Goal: Task Accomplishment & Management: Complete application form

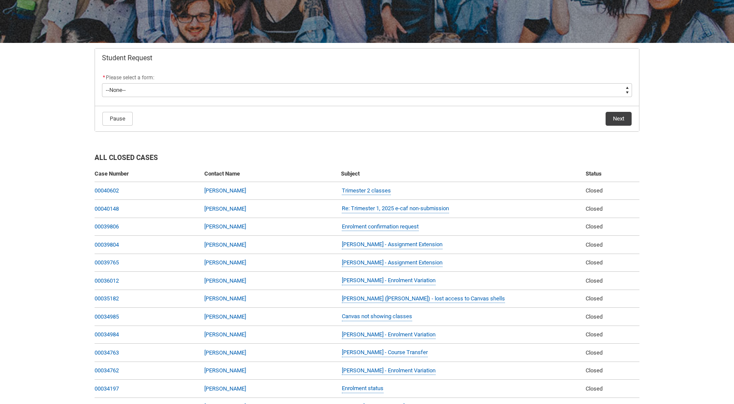
scroll to position [131, 0]
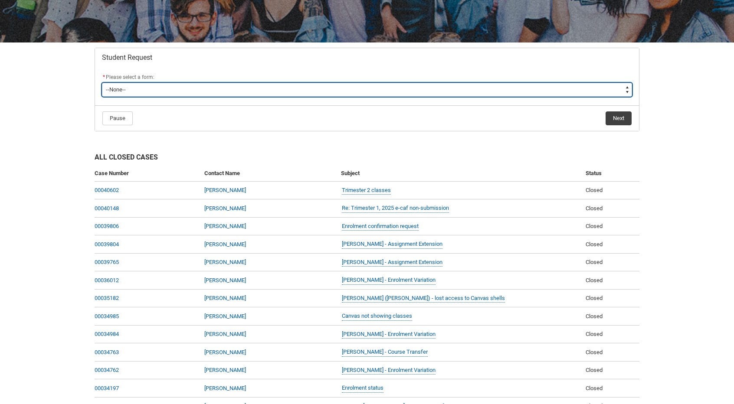
click at [361, 92] on select "--None-- Academic Transcript Application to Appeal Assignment Extension Change …" at bounding box center [367, 90] width 530 height 14
type lightning-select "Enrolment_Variation_Choice"
click at [102, 83] on select "--None-- Academic Transcript Application to Appeal Assignment Extension Change …" at bounding box center [367, 90] width 530 height 14
select select "Enrolment_Variation_Choice"
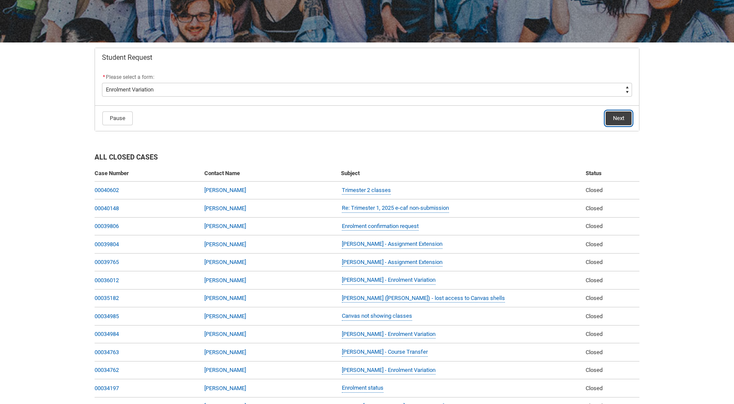
click at [624, 119] on button "Next" at bounding box center [618, 118] width 26 height 14
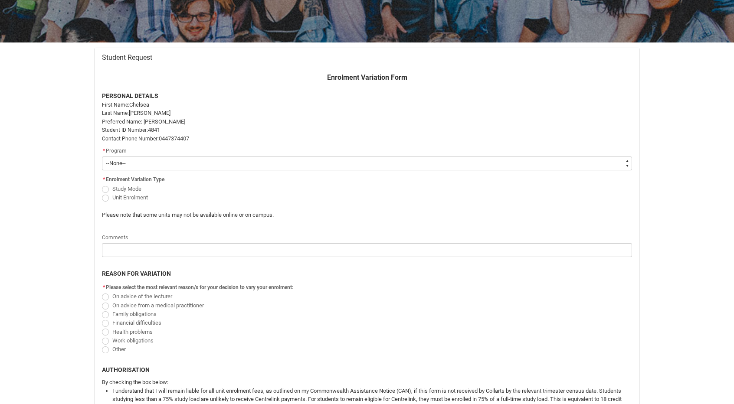
scroll to position [92, 0]
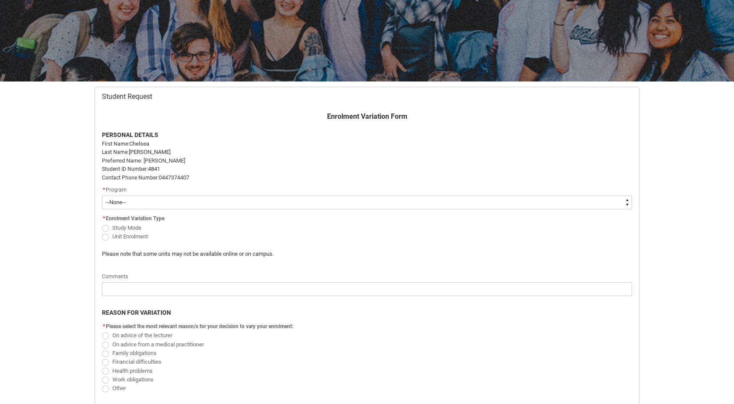
click at [245, 205] on select "--None-- Bachelor of Arts (Interior Design) Diploma of Arts (Interior Design)" at bounding box center [367, 203] width 530 height 14
type lightning-select "recordPicklist_ProgramEnrollment.a0jOZ000003SG6XYAW"
click at [102, 196] on select "--None-- Bachelor of Arts (Interior Design) Diploma of Arts (Interior Design)" at bounding box center [367, 203] width 530 height 14
select select "recordPicklist_ProgramEnrollment.a0jOZ000003SG6XYAW"
click at [105, 236] on span "Redu_Student_Request flow" at bounding box center [105, 237] width 7 height 7
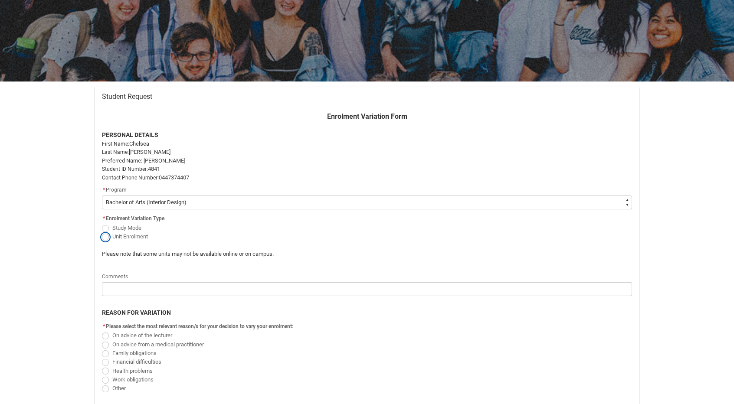
click at [102, 232] on input "Unit Enrolment" at bounding box center [101, 232] width 0 height 0
radio input "true"
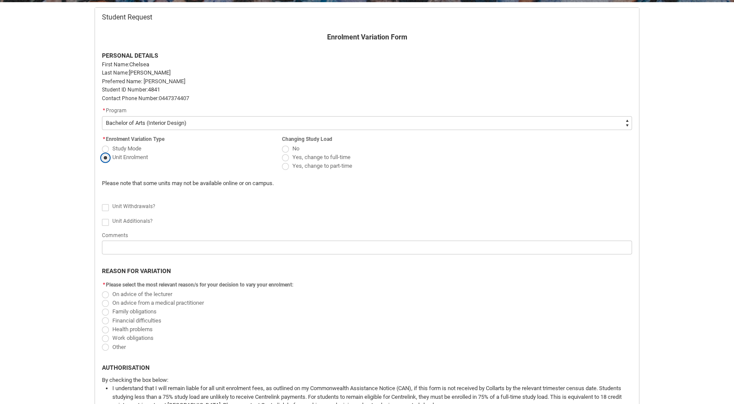
scroll to position [172, 0]
click at [285, 165] on span "Redu_Student_Request flow" at bounding box center [285, 166] width 7 height 7
click at [282, 161] on input "Yes, change to part-time" at bounding box center [281, 161] width 0 height 0
radio input "true"
click at [106, 206] on span "Redu_Student_Request flow" at bounding box center [105, 207] width 7 height 7
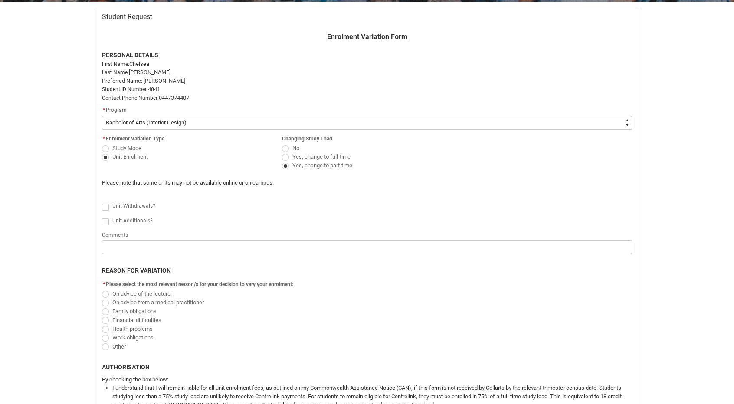
click at [102, 203] on input "Redu_Student_Request flow" at bounding box center [101, 202] width 0 height 0
type lightning-input "true"
checkbox input "true"
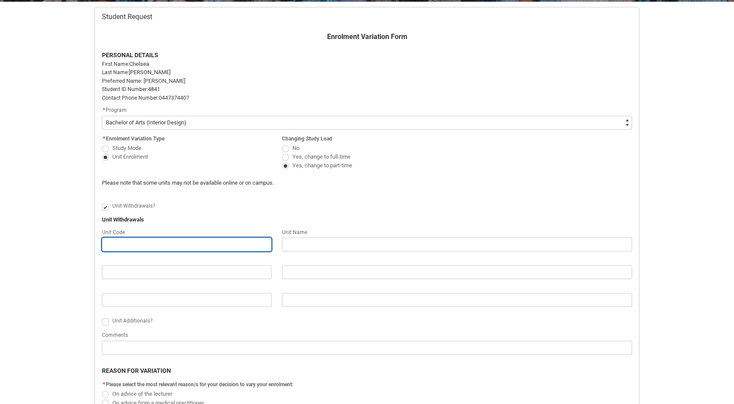
click at [113, 241] on input "Redu_Student_Request flow" at bounding box center [187, 245] width 170 height 14
paste input "IDIA4 Global Industry & Careers"
type lightning-primitive-input-simple "IDIA4 Global Industry & Careers"
type input "IDIA4 Global Industry & Careers"
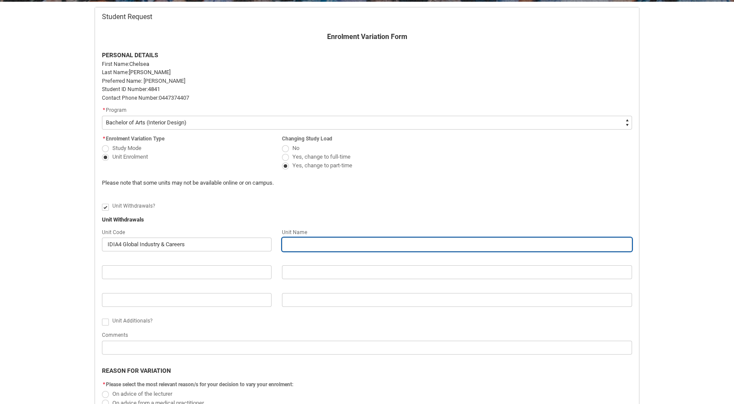
click at [311, 246] on input "Redu_Student_Request flow" at bounding box center [457, 245] width 350 height 14
paste input "IDIA4 Global Industry & Careers"
type lightning-primitive-input-simple "IDIA4 Global Industry & Careers"
type input "IDIA4 Global Industry & Careers"
click at [304, 243] on input "IDIA4 Global Industry & Careers" at bounding box center [457, 245] width 350 height 14
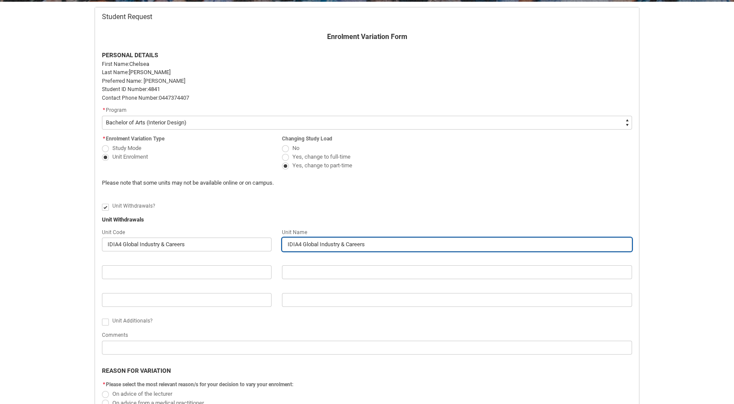
type lightning-primitive-input-simple "IDIA4Global Industry & Careers"
type input "IDIA4Global Industry & Careers"
type lightning-primitive-input-simple "IDIAGlobal Industry & Careers"
type input "IDIAGlobal Industry & Careers"
type lightning-primitive-input-simple "IDIGlobal Industry & Careers"
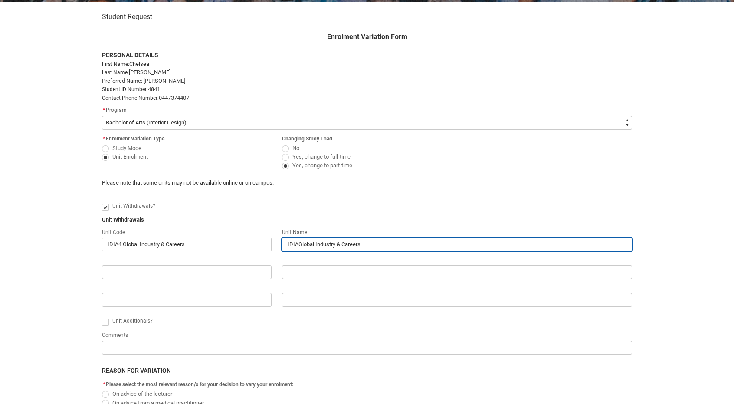
type input "IDIGlobal Industry & Careers"
type lightning-primitive-input-simple "IDGlobal Industry & Careers"
type input "IDGlobal Industry & Careers"
type lightning-primitive-input-simple "IGlobal Industry & Careers"
type input "IGlobal Industry & Careers"
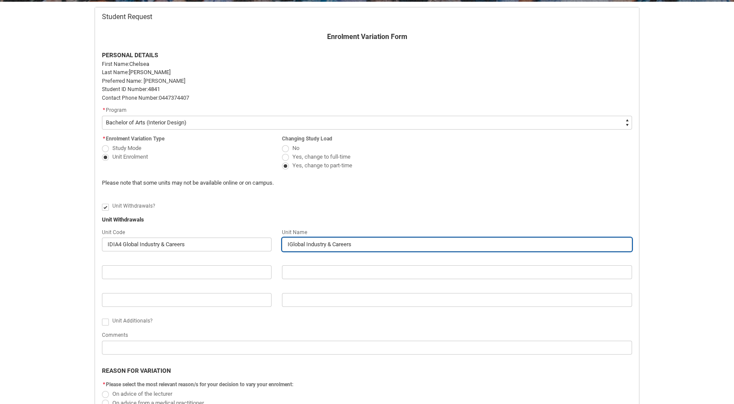
type lightning-primitive-input-simple "Global Industry & Careers"
type input "Global Industry & Careers"
type lightning-primitive-input-simple "Global Industry & Careers"
type input "Global Industry & Careers"
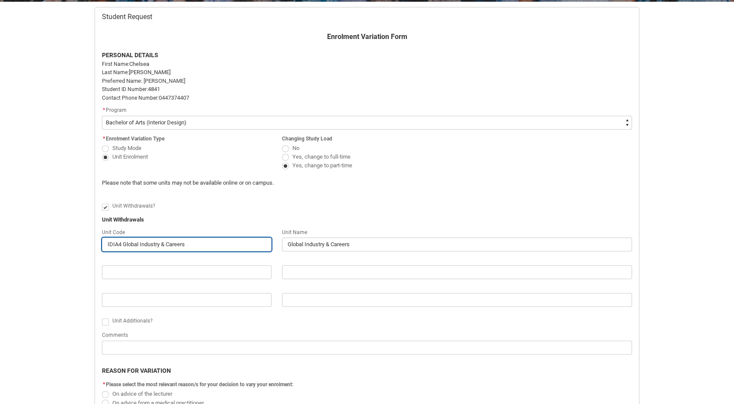
click at [123, 243] on input "IDIA4 Global Industry & Careers" at bounding box center [187, 245] width 170 height 14
type lightning-primitive-input-simple "IDIA4Global Industry & Careers"
type input "IDIA4Global Industry & Careers"
type lightning-primitive-input-simple "IDIAGlobal Industry & Careers"
type input "IDIAGlobal Industry & Careers"
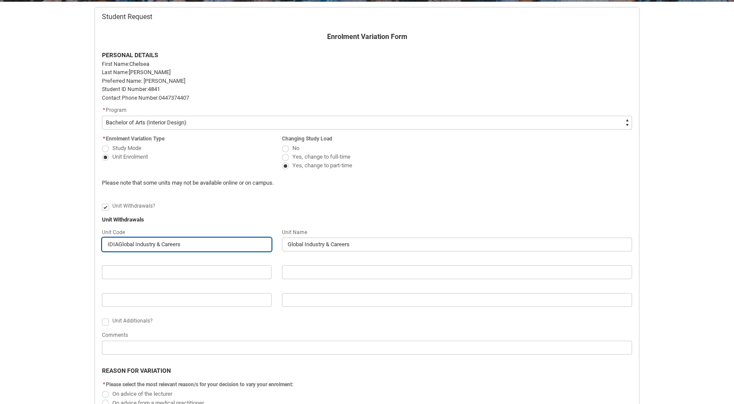
type lightning-primitive-input-simple "IDIGlobal Industry & Careers"
type input "IDIGlobal Industry & Careers"
type lightning-primitive-input-simple "IDGlobal Industry & Careers"
type input "IDGlobal Industry & Careers"
type lightning-primitive-input-simple "IGlobal Industry & Careers"
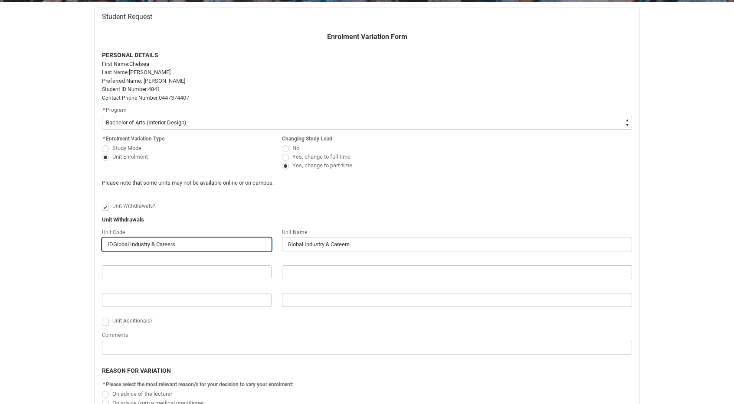
type input "IGlobal Industry & Careers"
type lightning-primitive-input-simple "Global Industry & Careers"
type input "Global Industry & Careers"
type lightning-primitive-input-simple "Global Industry & Careers"
type input "Global Industry & Careers"
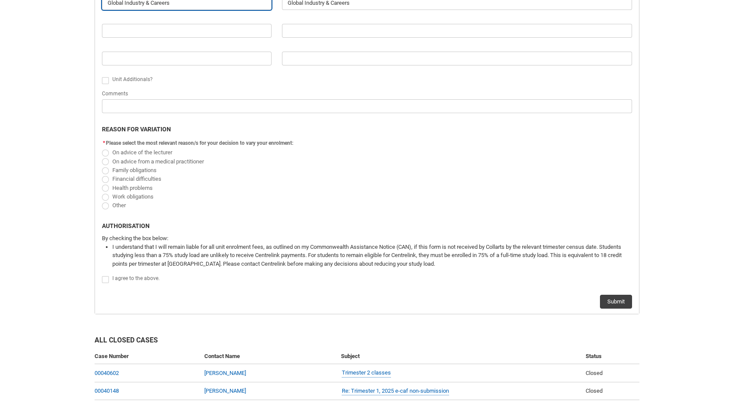
scroll to position [416, 0]
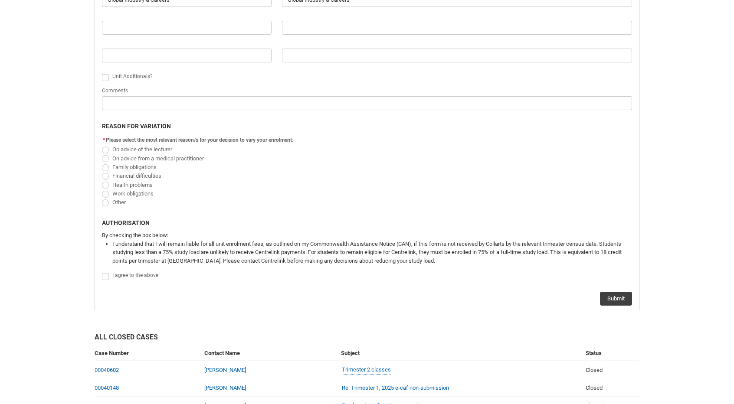
click at [106, 148] on span "Redu_Student_Request flow" at bounding box center [105, 150] width 7 height 7
click at [102, 145] on input "On advice of the lecturer" at bounding box center [101, 144] width 0 height 0
radio input "true"
click at [104, 276] on span "Redu_Student_Request flow" at bounding box center [105, 276] width 7 height 7
click at [102, 272] on input "Redu_Student_Request flow" at bounding box center [101, 272] width 0 height 0
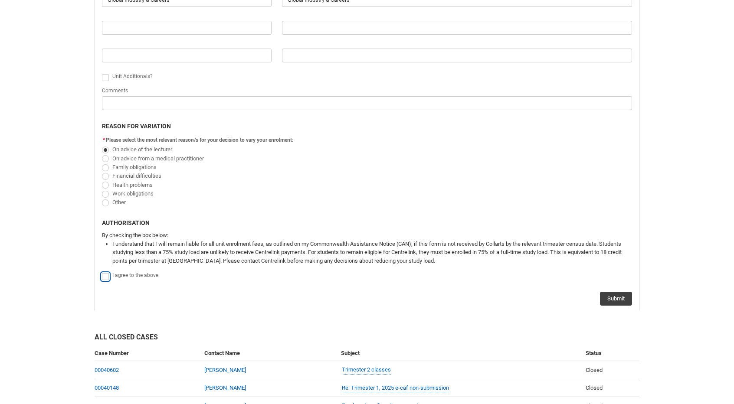
type lightning-input "true"
checkbox input "true"
click at [625, 299] on button "Submit" at bounding box center [616, 299] width 32 height 14
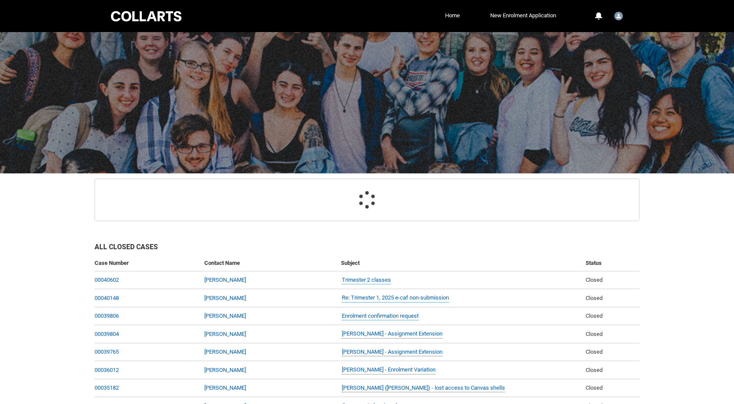
scroll to position [92, 0]
